Goal: Find specific page/section: Find specific page/section

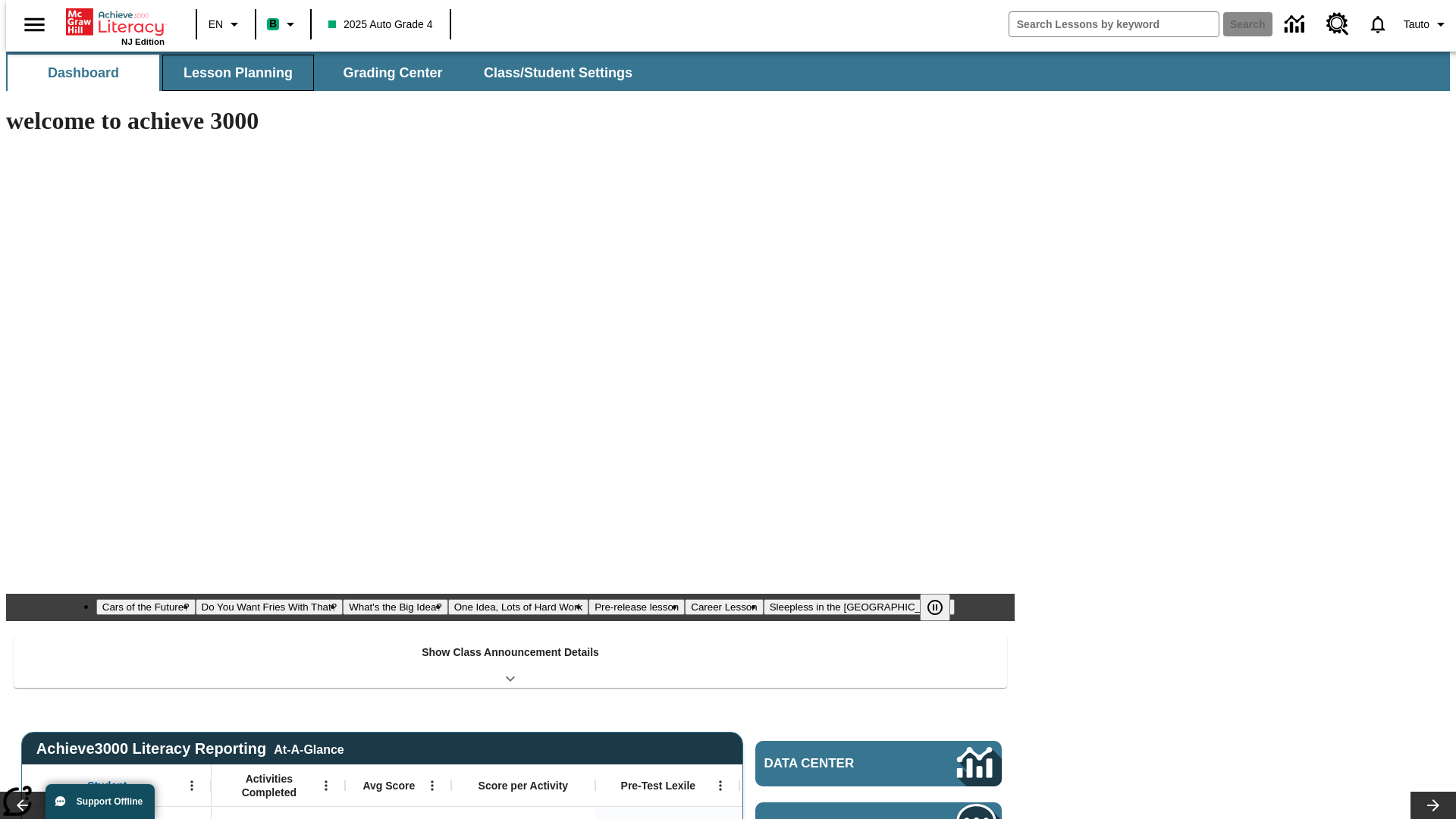
click at [232, 73] on span "Lesson Planning" at bounding box center [238, 73] width 109 height 18
